Goal: Information Seeking & Learning: Check status

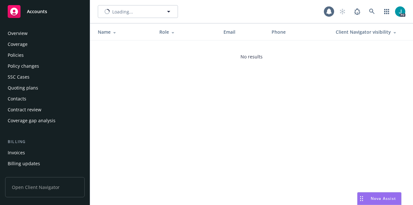
scroll to position [202, 0]
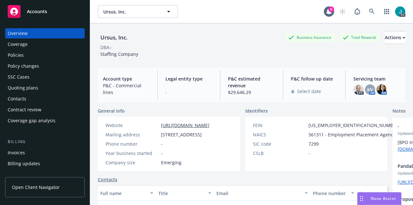
click at [24, 57] on div "Policies" at bounding box center [45, 55] width 74 height 10
